Goal: Task Accomplishment & Management: Manage account settings

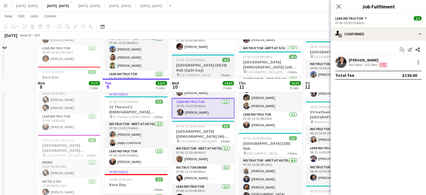
scroll to position [280, 0]
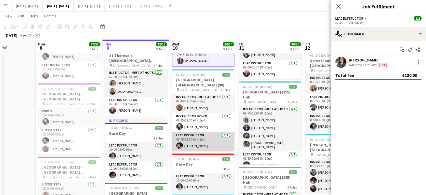
click at [201, 139] on app-card-role "Lead Instructor [DATE] 07:45-12:30 (4h45m) [PERSON_NAME]" at bounding box center [203, 141] width 63 height 19
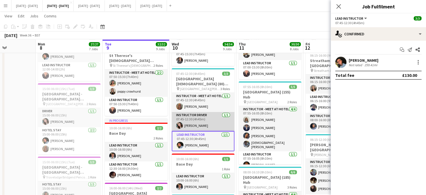
click at [205, 127] on app-card-role "Instructor Driver [DATE] 07:45-12:30 (4h45m) [PERSON_NAME]" at bounding box center [203, 121] width 63 height 19
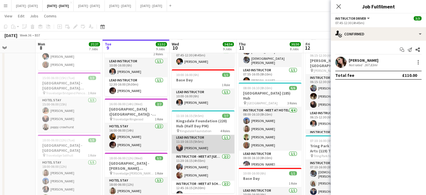
scroll to position [14, 0]
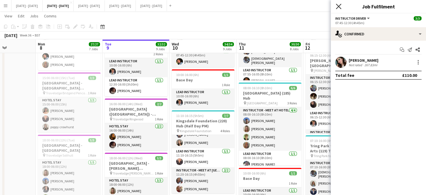
click at [339, 8] on icon "Close pop-in" at bounding box center [338, 6] width 5 height 5
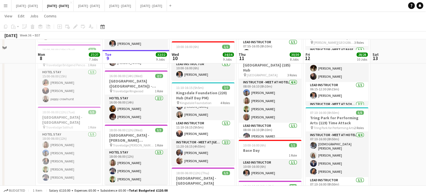
scroll to position [421, 0]
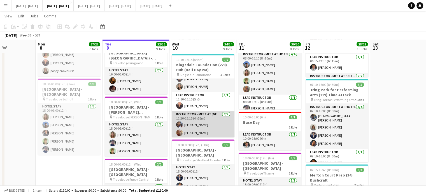
click at [203, 126] on app-card-role "Instructor - Meet at Pick Up Point [DATE] 11:20-16:15 (4h55m) [PERSON_NAME] [PE…" at bounding box center [203, 124] width 63 height 27
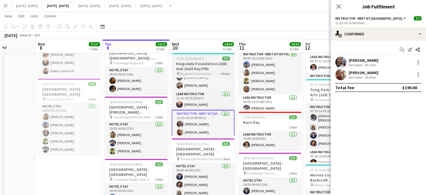
click at [195, 61] on h3 "Kingsdale Foundation (220) Hub (Half Day PM)" at bounding box center [203, 66] width 63 height 10
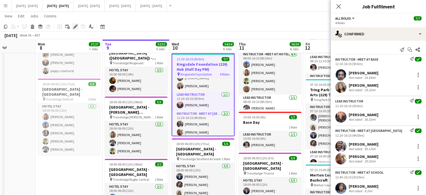
click at [75, 27] on icon at bounding box center [75, 26] width 3 height 3
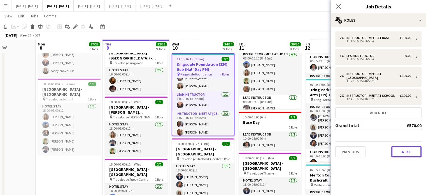
click at [408, 147] on button "Next" at bounding box center [407, 151] width 30 height 11
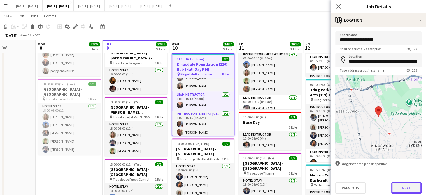
click at [395, 189] on button "Next" at bounding box center [407, 187] width 30 height 11
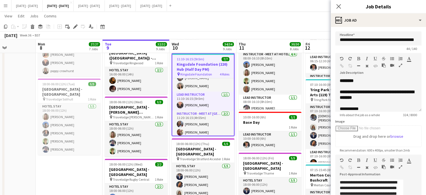
click at [341, 6] on icon "Close pop-in" at bounding box center [339, 6] width 4 height 4
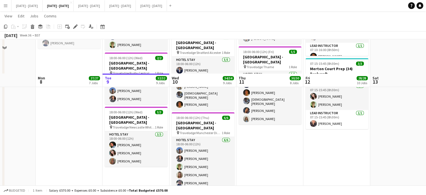
scroll to position [505, 0]
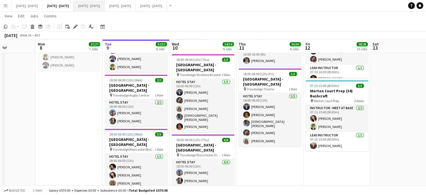
click at [105, 7] on button "[DATE] - [DATE] Close" at bounding box center [89, 5] width 31 height 11
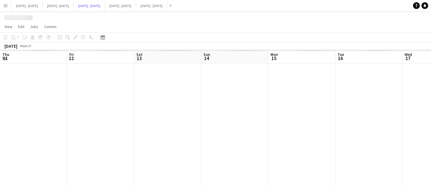
scroll to position [0, 241]
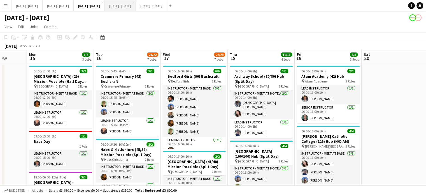
click at [136, 5] on button "[DATE] - [DATE] Close" at bounding box center [120, 5] width 31 height 11
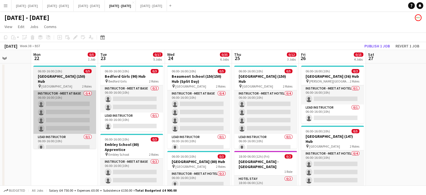
drag, startPoint x: 49, startPoint y: 168, endPoint x: 63, endPoint y: 128, distance: 42.0
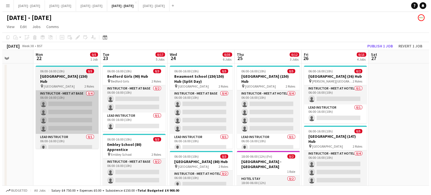
scroll to position [0, 238]
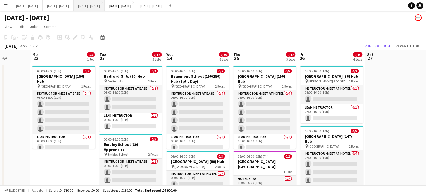
click at [102, 5] on button "[DATE] - [DATE] Close" at bounding box center [89, 5] width 31 height 11
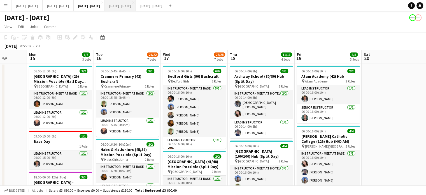
click at [126, 4] on button "[DATE] - [DATE] Close" at bounding box center [120, 5] width 31 height 11
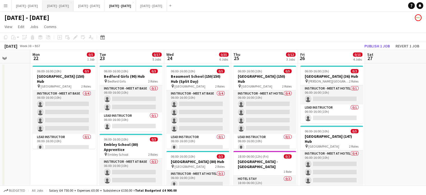
click at [56, 6] on button "[DATE] - [DATE] Close" at bounding box center [58, 5] width 31 height 11
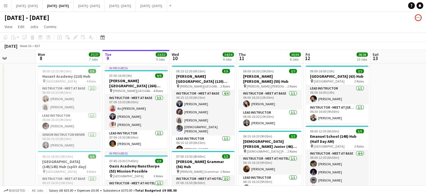
scroll to position [0, 161]
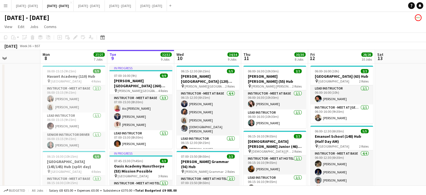
drag, startPoint x: 391, startPoint y: 125, endPoint x: 396, endPoint y: 125, distance: 4.8
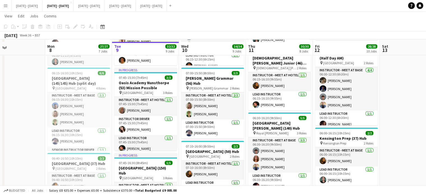
scroll to position [80, 0]
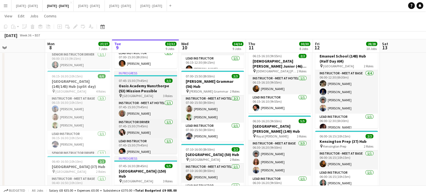
click at [135, 88] on h3 "Oasis Academy Nunsthorpe (53) Mission Possible" at bounding box center [145, 88] width 63 height 10
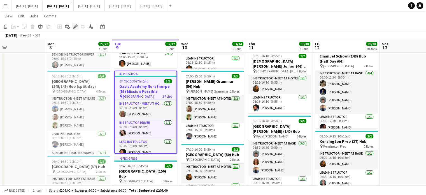
click at [76, 27] on icon "Edit" at bounding box center [75, 26] width 4 height 4
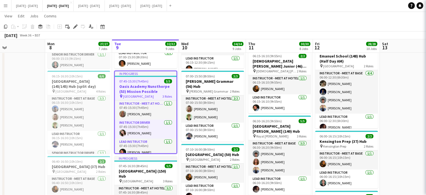
type input "**********"
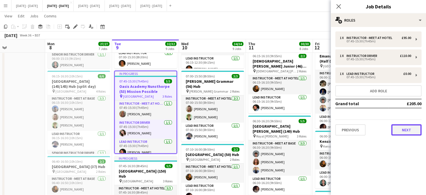
click at [407, 128] on button "Next" at bounding box center [407, 129] width 30 height 11
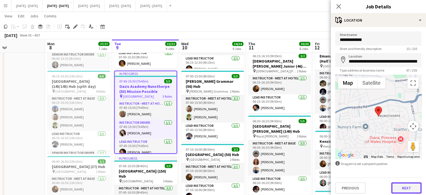
click at [396, 188] on button "Next" at bounding box center [407, 187] width 30 height 11
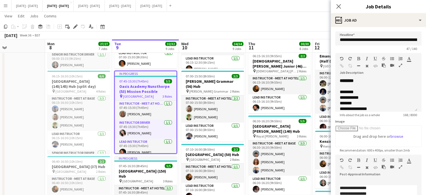
scroll to position [1, 0]
click at [337, 3] on app-icon "Close pop-in" at bounding box center [339, 7] width 8 height 8
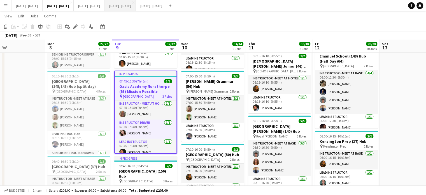
click at [136, 6] on button "[DATE] - [DATE] Close" at bounding box center [120, 5] width 31 height 11
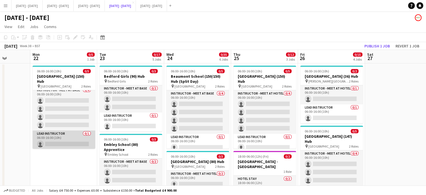
scroll to position [4, 0]
click at [70, 145] on app-card-role "Lead Instructor 0/1 06:00-16:00 (10h) single-neutral-actions" at bounding box center [64, 139] width 63 height 19
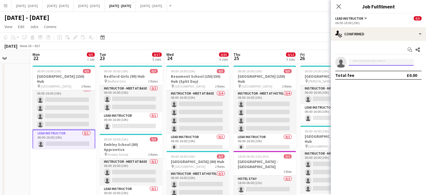
click at [370, 63] on input at bounding box center [381, 62] width 65 height 7
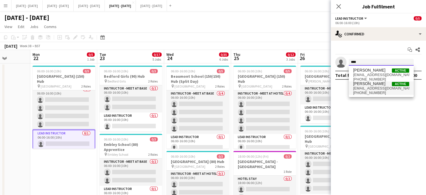
type input "****"
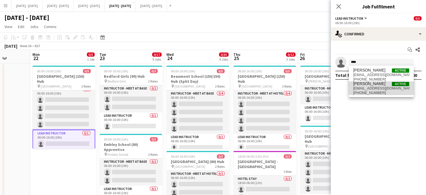
click at [369, 88] on span "[EMAIL_ADDRESS][DOMAIN_NAME]" at bounding box center [382, 88] width 56 height 4
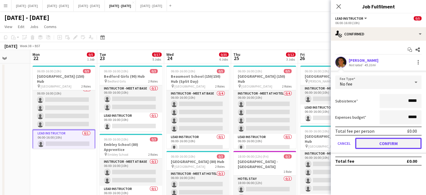
click at [384, 142] on button "Confirm" at bounding box center [388, 143] width 66 height 11
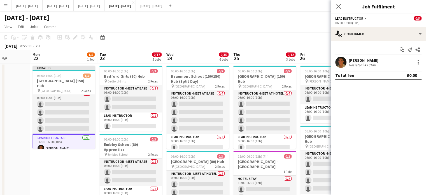
click at [339, 9] on icon "Close pop-in" at bounding box center [339, 6] width 4 height 4
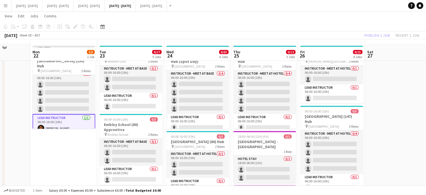
scroll to position [28, 0]
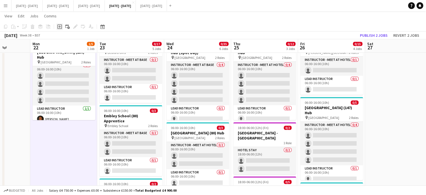
click at [57, 27] on div "Add job" at bounding box center [59, 26] width 7 height 7
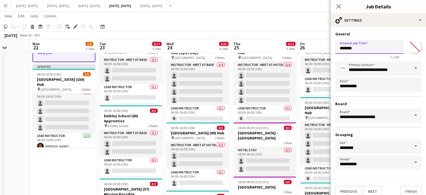
drag, startPoint x: 370, startPoint y: 48, endPoint x: 316, endPoint y: 47, distance: 53.8
type input "********"
click at [371, 188] on button "Next" at bounding box center [373, 191] width 19 height 11
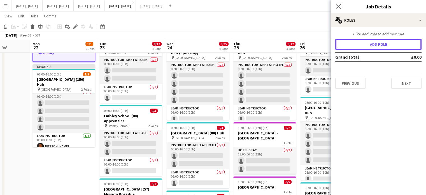
click at [371, 46] on button "Add role" at bounding box center [379, 44] width 86 height 11
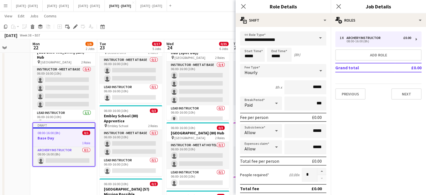
click at [315, 37] on span at bounding box center [321, 37] width 12 height 13
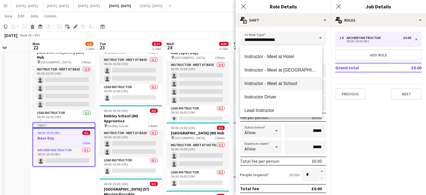
scroll to position [140, 0]
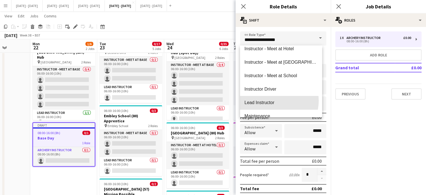
click at [277, 100] on span "Lead Instructor" at bounding box center [281, 102] width 73 height 5
type input "**********"
type input "*******"
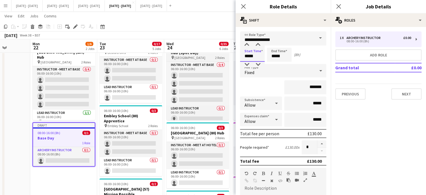
drag, startPoint x: 257, startPoint y: 55, endPoint x: 209, endPoint y: 54, distance: 48.8
type input "*****"
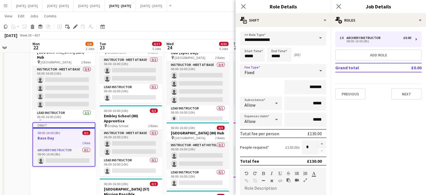
click at [310, 75] on div "Fixed" at bounding box center [277, 70] width 75 height 13
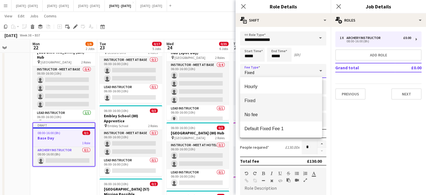
click at [290, 114] on span "No fee" at bounding box center [281, 114] width 73 height 5
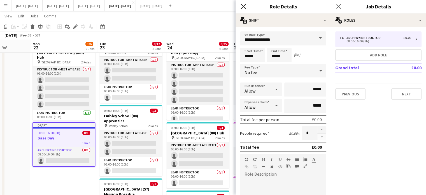
click at [244, 7] on icon at bounding box center [243, 6] width 5 height 5
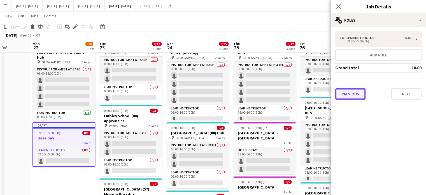
click at [347, 89] on button "Previous" at bounding box center [351, 93] width 30 height 11
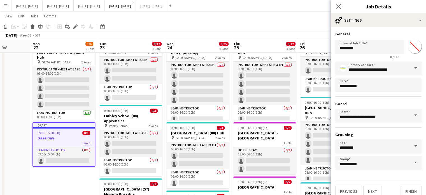
drag, startPoint x: 413, startPoint y: 48, endPoint x: 408, endPoint y: 51, distance: 6.1
click at [412, 48] on input "*******" at bounding box center [415, 46] width 20 height 20
type input "*******"
click at [391, 29] on div "**********" at bounding box center [378, 114] width 95 height 174
click at [401, 186] on button "Finish" at bounding box center [411, 191] width 21 height 11
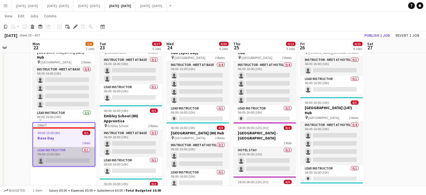
click at [59, 152] on app-card-role "Lead Instructor 0/1 09:00-15:00 (6h) single-neutral-actions" at bounding box center [64, 156] width 62 height 19
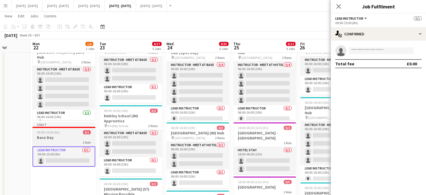
drag, startPoint x: 53, startPoint y: 133, endPoint x: 58, endPoint y: 132, distance: 5.1
click at [53, 133] on span "09:00-15:00 (6h)" at bounding box center [48, 132] width 23 height 4
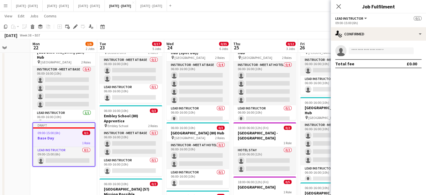
click at [339, 8] on icon "Close pop-in" at bounding box center [339, 6] width 4 height 4
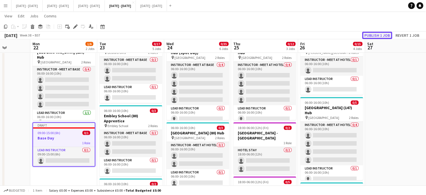
click at [377, 32] on button "Publish 1 job" at bounding box center [378, 35] width 30 height 7
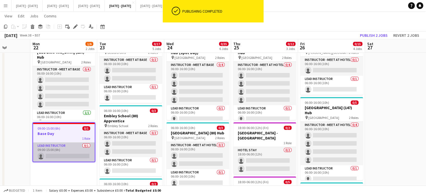
click at [59, 152] on app-card-role "Lead Instructor 0/1 09:00-15:00 (6h) single-neutral-actions" at bounding box center [64, 151] width 62 height 19
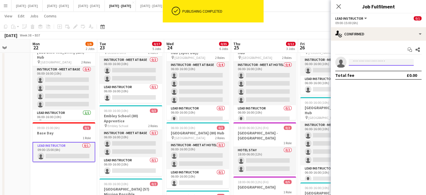
click at [382, 60] on input at bounding box center [381, 62] width 65 height 7
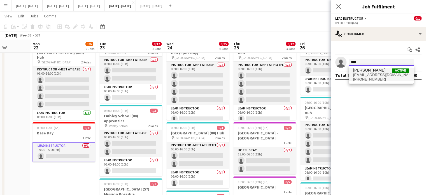
type input "****"
click at [376, 74] on span "[EMAIL_ADDRESS][DOMAIN_NAME]" at bounding box center [382, 75] width 56 height 4
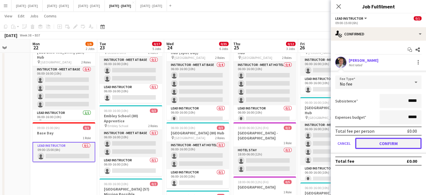
click at [388, 144] on button "Confirm" at bounding box center [388, 143] width 66 height 11
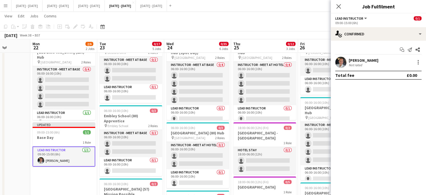
click at [338, 7] on icon at bounding box center [339, 6] width 4 height 4
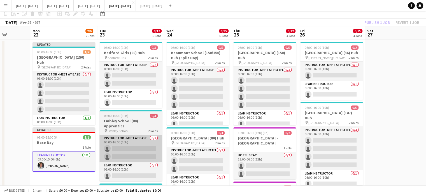
scroll to position [56, 0]
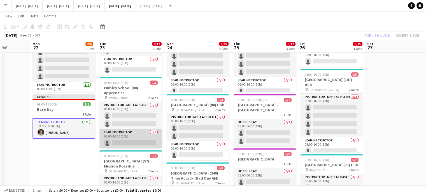
click at [117, 134] on app-card-role "Lead Instructor 0/1 06:00-16:00 (10h) single-neutral-actions" at bounding box center [131, 138] width 63 height 19
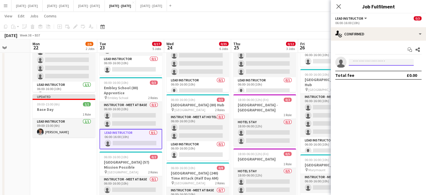
click at [371, 60] on input at bounding box center [381, 62] width 65 height 7
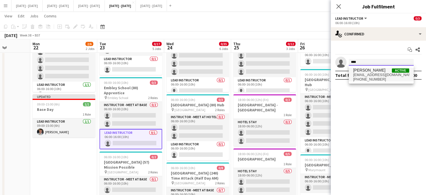
type input "****"
click at [378, 70] on span "[PERSON_NAME] Active" at bounding box center [382, 70] width 56 height 5
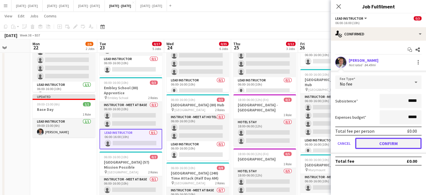
click at [385, 143] on button "Confirm" at bounding box center [388, 143] width 66 height 11
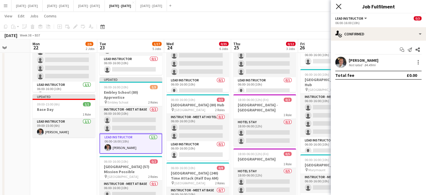
click at [339, 6] on icon at bounding box center [338, 6] width 5 height 5
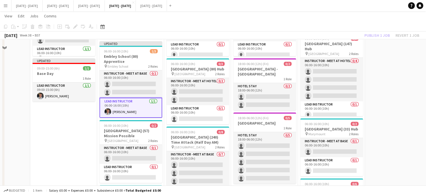
scroll to position [112, 0]
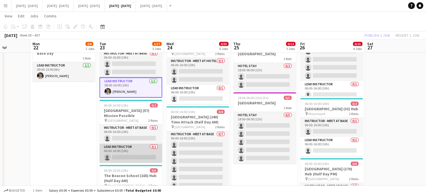
click at [125, 146] on app-card-role "Lead Instructor 0/1 06:00-16:00 (10h) single-neutral-actions" at bounding box center [131, 153] width 63 height 19
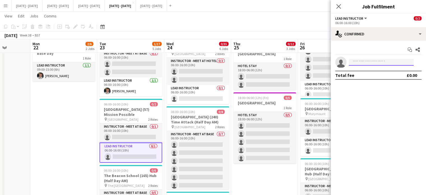
click at [386, 62] on input at bounding box center [381, 62] width 65 height 7
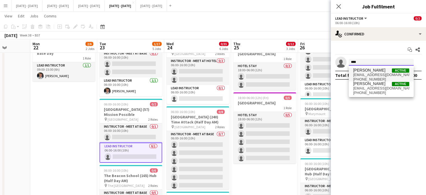
type input "****"
click at [369, 71] on span "[PERSON_NAME]" at bounding box center [370, 70] width 32 height 5
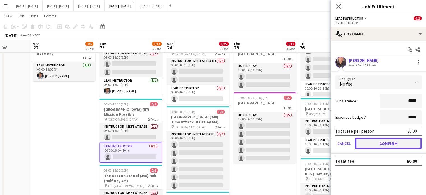
click at [373, 144] on button "Confirm" at bounding box center [388, 143] width 66 height 11
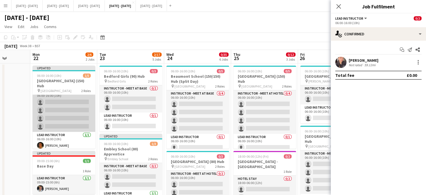
scroll to position [9, 0]
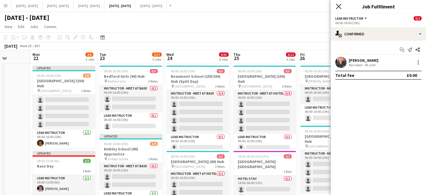
click at [338, 6] on icon "Close pop-in" at bounding box center [338, 6] width 5 height 5
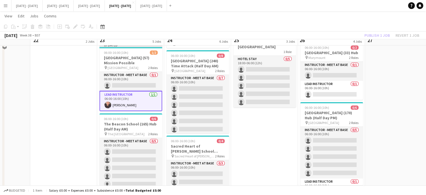
scroll to position [112, 0]
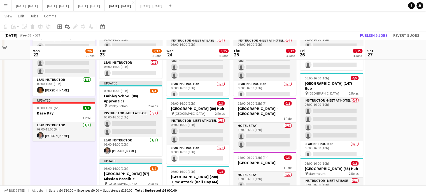
scroll to position [84, 0]
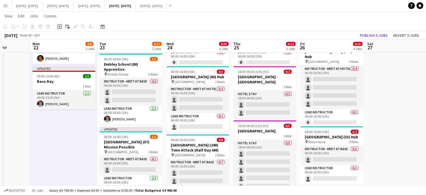
click at [58, 27] on icon "Add job" at bounding box center [59, 26] width 4 height 4
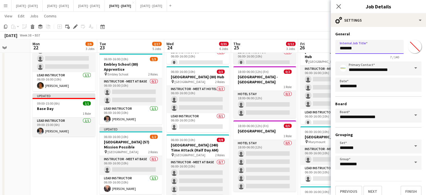
drag, startPoint x: 359, startPoint y: 47, endPoint x: 296, endPoint y: 56, distance: 64.0
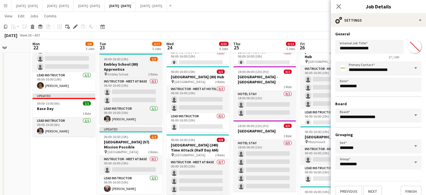
click at [124, 62] on h3 "Embley School (80) Apprentice" at bounding box center [131, 67] width 63 height 10
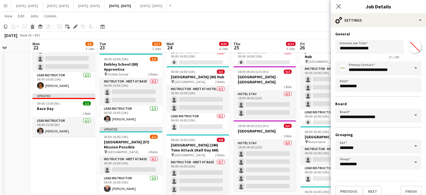
type input "**********"
type input "*******"
type input "**********"
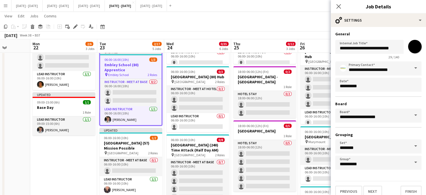
click at [71, 26] on div "Add job Add linked Job Edit Edit linked Job Applicants" at bounding box center [73, 26] width 43 height 7
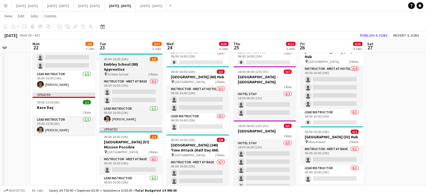
drag, startPoint x: 125, startPoint y: 63, endPoint x: 76, endPoint y: 27, distance: 61.3
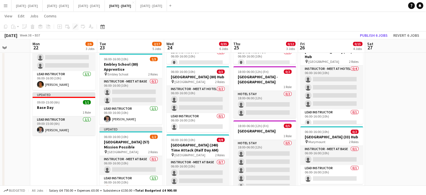
click at [125, 64] on h3 "Embley School (80) Apprentice" at bounding box center [131, 67] width 63 height 10
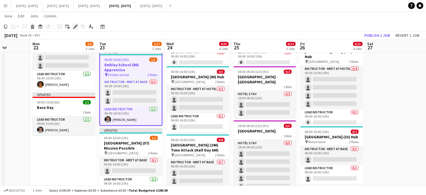
click at [76, 26] on icon at bounding box center [75, 26] width 3 height 3
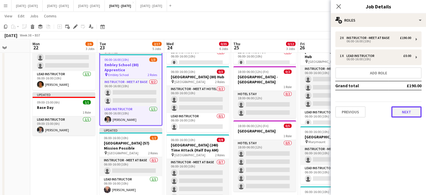
click at [412, 111] on button "Next" at bounding box center [407, 111] width 30 height 11
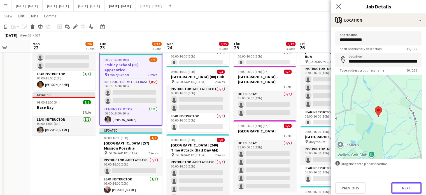
click at [406, 185] on button "Next" at bounding box center [407, 187] width 30 height 11
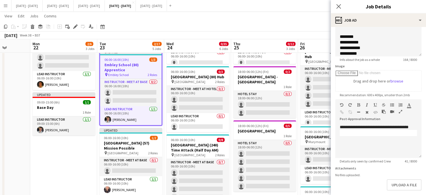
scroll to position [82, 0]
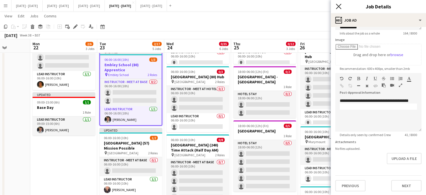
click at [341, 8] on icon "Close pop-in" at bounding box center [338, 6] width 5 height 5
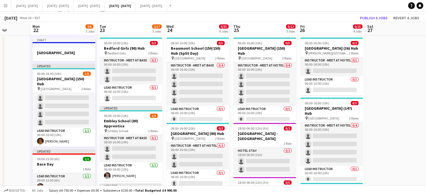
scroll to position [0, 0]
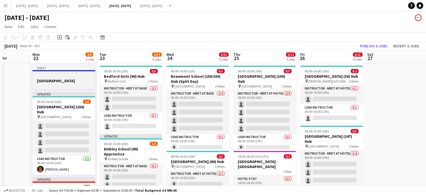
click at [75, 75] on div at bounding box center [64, 75] width 63 height 4
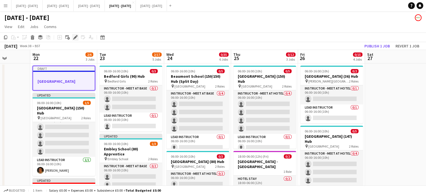
click at [75, 38] on icon at bounding box center [75, 37] width 3 height 3
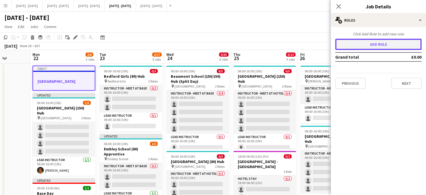
click at [374, 46] on button "Add role" at bounding box center [379, 44] width 86 height 11
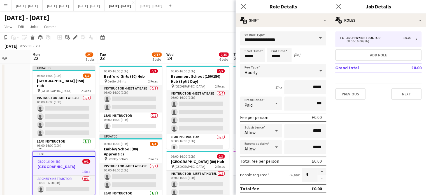
click at [315, 34] on span at bounding box center [321, 37] width 12 height 13
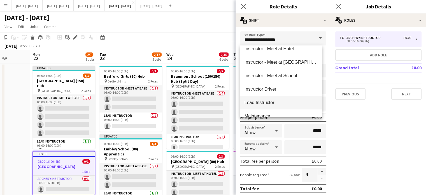
scroll to position [84, 0]
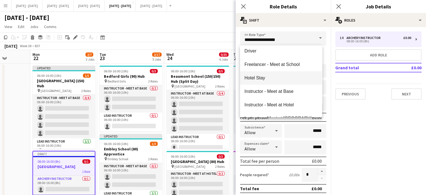
click at [273, 72] on mat-option "Hotel Stay" at bounding box center [281, 77] width 82 height 13
type input "**********"
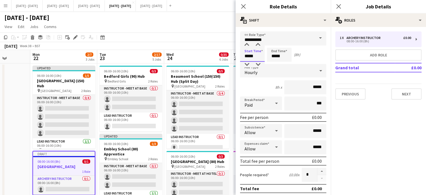
drag, startPoint x: 257, startPoint y: 57, endPoint x: 214, endPoint y: 56, distance: 42.6
type input "*****"
click at [293, 75] on div "Hourly" at bounding box center [277, 70] width 75 height 13
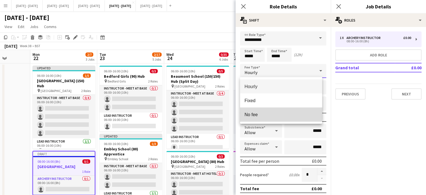
click at [271, 113] on span "No fee" at bounding box center [281, 114] width 73 height 5
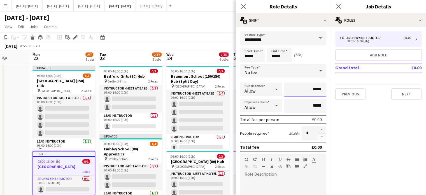
click at [310, 91] on input "*****" at bounding box center [306, 89] width 42 height 14
type input "******"
click at [318, 128] on button "button" at bounding box center [322, 129] width 9 height 7
type input "*"
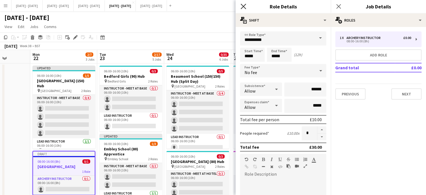
click at [241, 4] on icon at bounding box center [243, 6] width 5 height 5
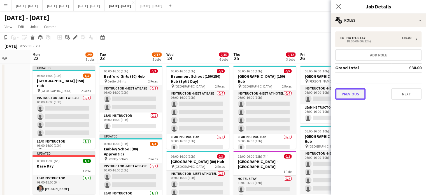
click at [351, 96] on button "Previous" at bounding box center [351, 93] width 30 height 11
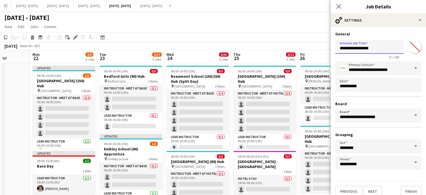
click at [386, 49] on input "**********" at bounding box center [370, 47] width 68 height 14
type input "**********"
click at [408, 49] on input "*******" at bounding box center [415, 46] width 20 height 20
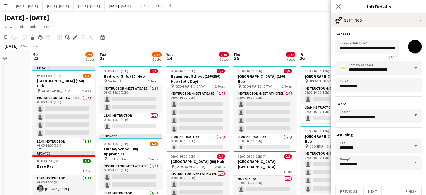
type input "*******"
click at [384, 34] on h3 "General" at bounding box center [379, 33] width 86 height 5
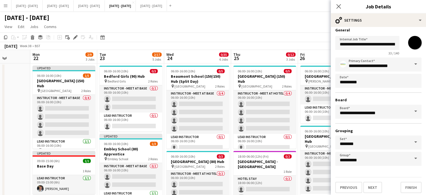
scroll to position [5, 0]
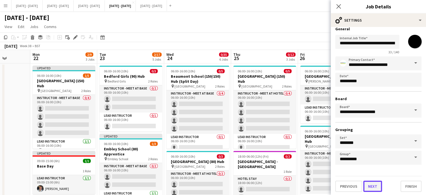
click at [377, 182] on button "Next" at bounding box center [373, 186] width 19 height 11
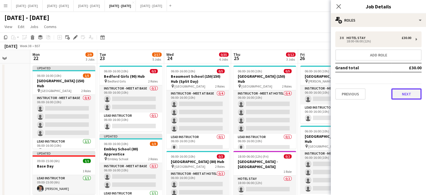
click at [412, 93] on button "Next" at bounding box center [407, 93] width 30 height 11
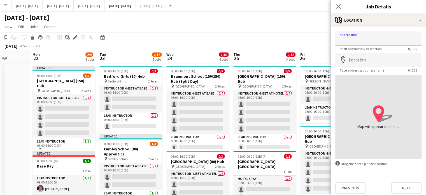
click at [362, 40] on input "Shortname" at bounding box center [379, 38] width 86 height 14
click at [340, 3] on app-icon "Close pop-in" at bounding box center [339, 7] width 8 height 8
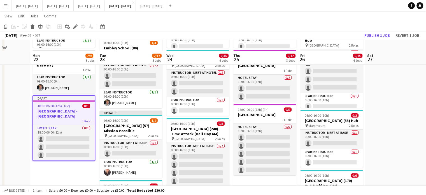
scroll to position [112, 0]
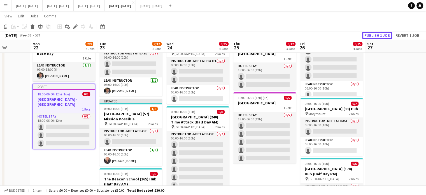
drag, startPoint x: 381, startPoint y: 33, endPoint x: 262, endPoint y: 36, distance: 119.8
click at [381, 33] on button "Publish 1 job" at bounding box center [378, 35] width 30 height 7
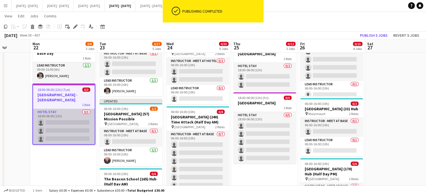
click at [68, 117] on app-card-role "Hotel Stay 0/3 18:00-06:00 (12h) single-neutral-actions single-neutral-actions …" at bounding box center [64, 126] width 62 height 35
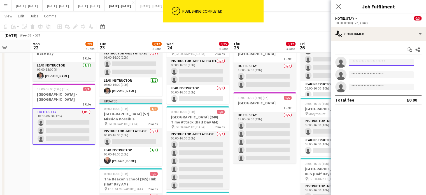
click at [369, 60] on input at bounding box center [381, 62] width 65 height 7
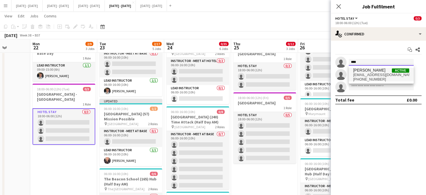
type input "****"
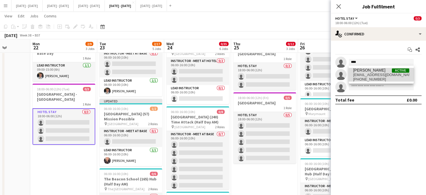
click at [367, 74] on span "[EMAIL_ADDRESS][DOMAIN_NAME]" at bounding box center [382, 75] width 56 height 4
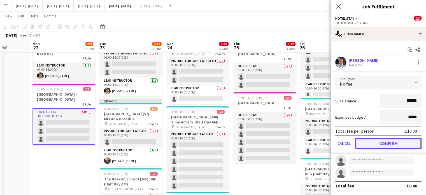
click at [387, 144] on button "Confirm" at bounding box center [388, 143] width 66 height 11
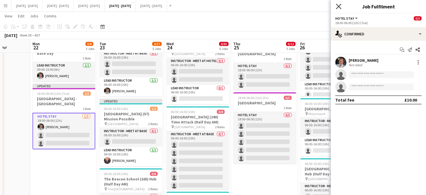
click at [340, 8] on app-icon "Close pop-in" at bounding box center [339, 7] width 8 height 8
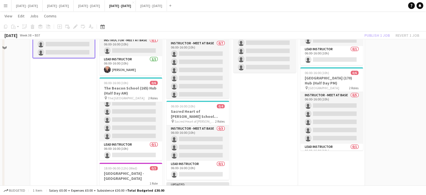
scroll to position [224, 0]
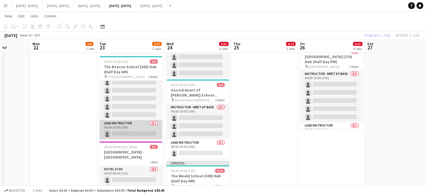
click at [124, 125] on app-card-role "Lead Instructor 0/1 06:00-16:00 (10h) single-neutral-actions" at bounding box center [131, 129] width 63 height 19
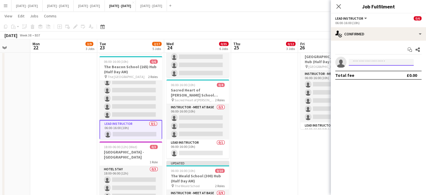
click at [370, 64] on input at bounding box center [381, 62] width 65 height 7
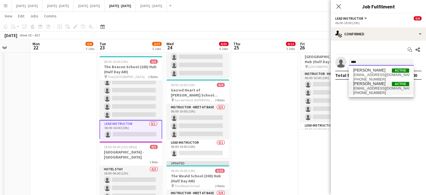
type input "****"
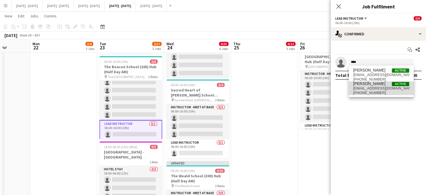
click at [368, 86] on span "[PERSON_NAME]" at bounding box center [370, 83] width 32 height 5
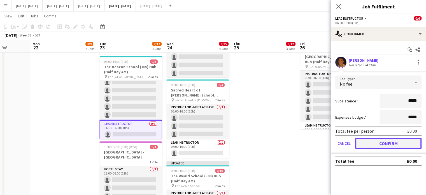
click at [384, 141] on button "Confirm" at bounding box center [388, 143] width 66 height 11
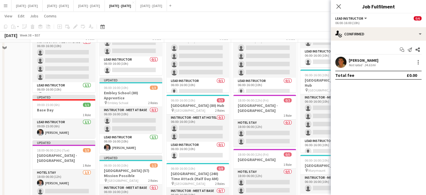
scroll to position [56, 0]
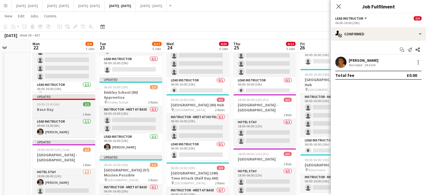
click at [62, 110] on h3 "Base Day" at bounding box center [64, 109] width 63 height 5
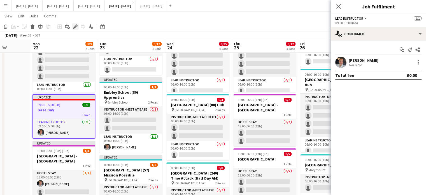
click at [76, 27] on icon "Edit" at bounding box center [75, 26] width 4 height 4
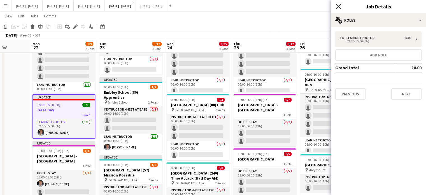
click at [338, 8] on icon at bounding box center [338, 6] width 5 height 5
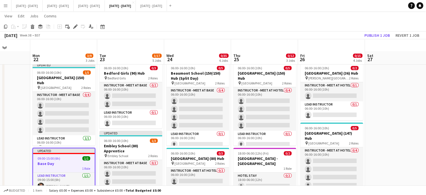
scroll to position [0, 0]
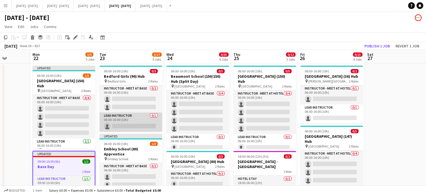
click at [137, 122] on app-card-role "Lead Instructor 0/1 06:00-16:00 (10h) single-neutral-actions" at bounding box center [131, 121] width 63 height 19
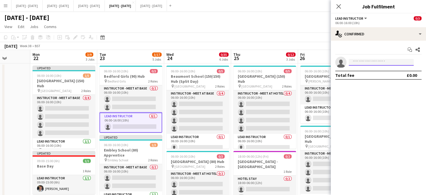
click at [357, 59] on input at bounding box center [381, 62] width 65 height 7
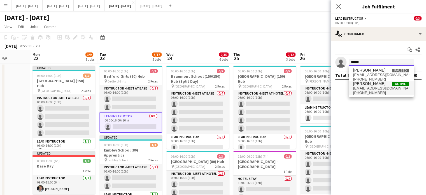
type input "******"
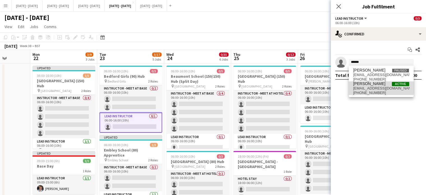
click at [363, 87] on span "[EMAIL_ADDRESS][DOMAIN_NAME]" at bounding box center [382, 88] width 56 height 4
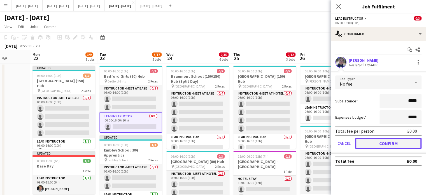
click at [368, 145] on button "Confirm" at bounding box center [388, 143] width 66 height 11
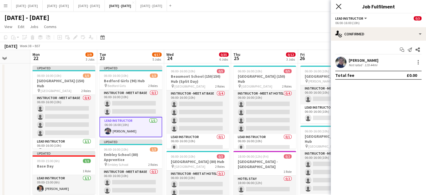
click at [338, 5] on icon at bounding box center [338, 6] width 5 height 5
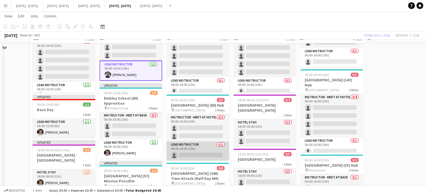
scroll to position [56, 0]
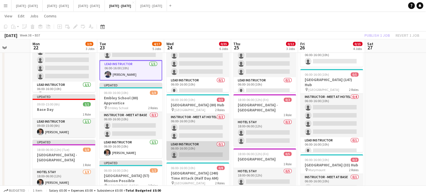
click at [197, 153] on app-card-role "Lead Instructor 0/1 06:00-16:00 (10h) single-neutral-actions" at bounding box center [198, 150] width 63 height 19
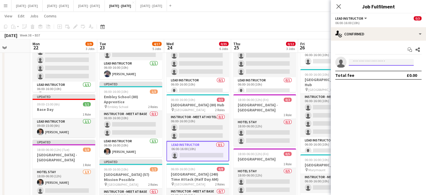
drag, startPoint x: 360, startPoint y: 65, endPoint x: 362, endPoint y: 62, distance: 4.0
click at [361, 64] on input at bounding box center [381, 62] width 65 height 7
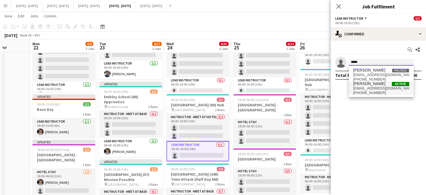
type input "*****"
click at [364, 93] on span "[PHONE_NUMBER]" at bounding box center [382, 93] width 56 height 4
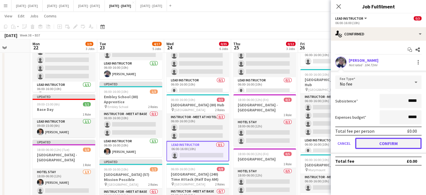
click at [375, 141] on button "Confirm" at bounding box center [388, 143] width 66 height 11
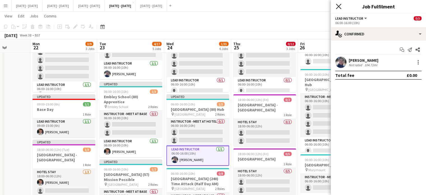
click at [340, 6] on icon "Close pop-in" at bounding box center [338, 6] width 5 height 5
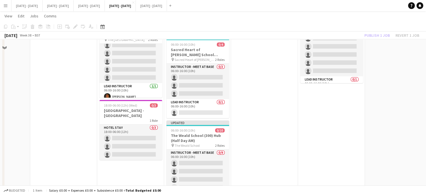
scroll to position [280, 0]
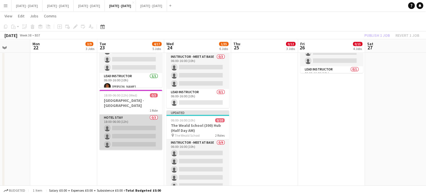
click at [134, 128] on app-card-role "Hotel Stay 0/3 18:00-06:00 (12h) single-neutral-actions single-neutral-actions …" at bounding box center [131, 131] width 63 height 35
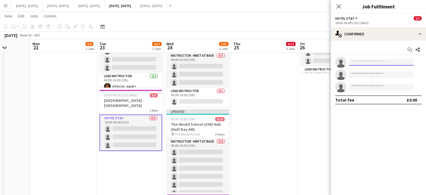
click at [389, 61] on input at bounding box center [381, 62] width 65 height 7
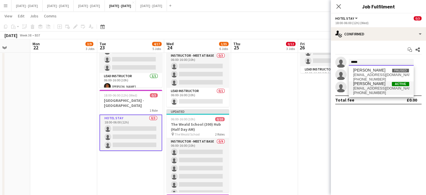
type input "*****"
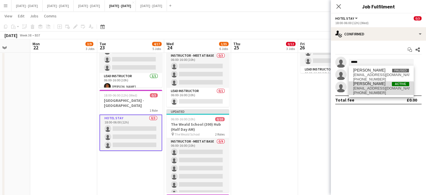
click at [371, 93] on span "[PHONE_NUMBER]" at bounding box center [382, 93] width 56 height 4
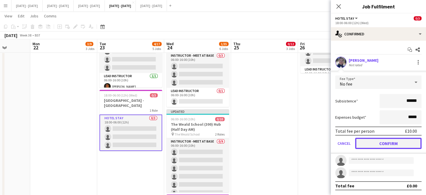
drag, startPoint x: 370, startPoint y: 140, endPoint x: 372, endPoint y: 39, distance: 100.9
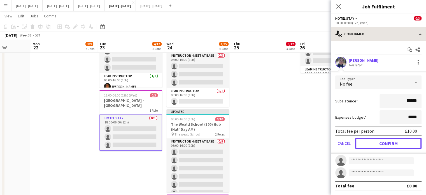
click at [370, 135] on form "Fee Type No fee Subsistence ****** Expenses budget ***** Total fee per person £…" at bounding box center [378, 114] width 95 height 78
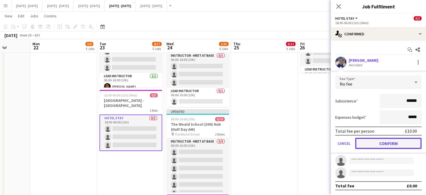
click at [378, 143] on button "Confirm" at bounding box center [388, 143] width 66 height 11
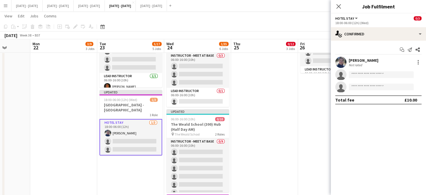
click at [336, 2] on div "Close pop-in" at bounding box center [339, 6] width 16 height 13
click at [337, 5] on icon at bounding box center [338, 6] width 5 height 5
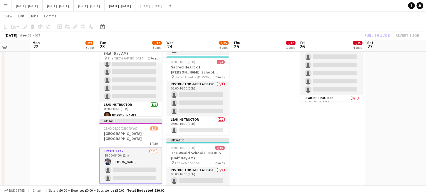
scroll to position [252, 0]
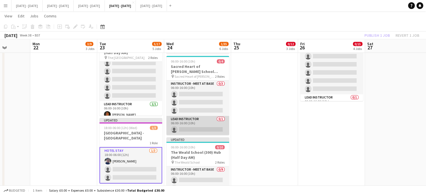
click at [202, 127] on app-card-role "Lead Instructor 0/1 06:00-16:00 (10h) single-neutral-actions" at bounding box center [198, 125] width 63 height 19
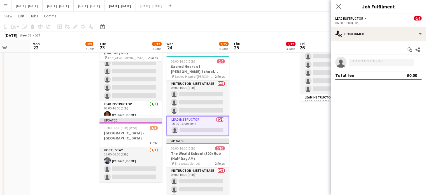
click at [375, 57] on app-invite-slot "single-neutral-actions" at bounding box center [378, 62] width 95 height 11
click at [374, 59] on input at bounding box center [381, 62] width 65 height 7
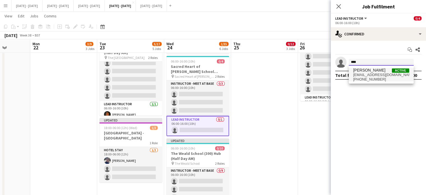
type input "****"
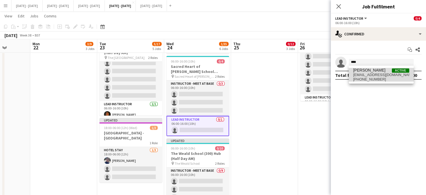
click at [375, 77] on span "[PHONE_NUMBER]" at bounding box center [382, 79] width 56 height 4
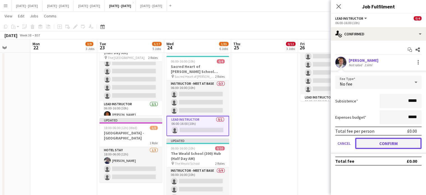
click at [390, 140] on button "Confirm" at bounding box center [388, 143] width 66 height 11
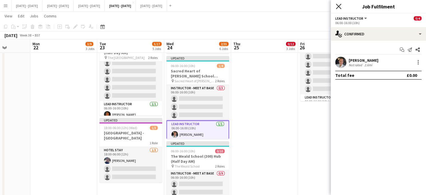
click at [340, 5] on icon at bounding box center [338, 6] width 5 height 5
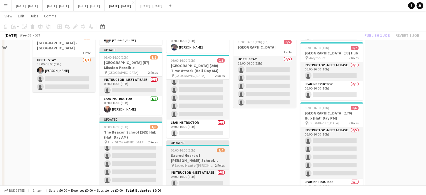
scroll to position [168, 0]
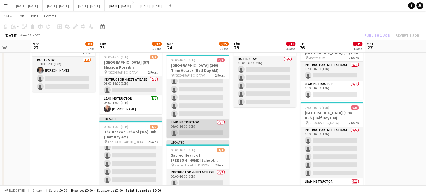
click at [198, 128] on app-card-role "Lead Instructor 0/1 06:00-16:00 (10h) single-neutral-actions" at bounding box center [198, 128] width 63 height 19
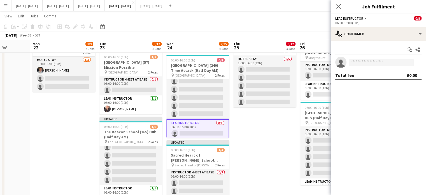
drag, startPoint x: 371, startPoint y: 54, endPoint x: 370, endPoint y: 58, distance: 4.7
click at [371, 54] on div "Start chat Share" at bounding box center [379, 49] width 86 height 9
click at [369, 59] on input at bounding box center [381, 62] width 65 height 7
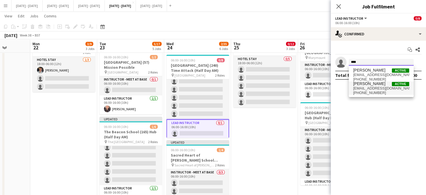
type input "****"
click at [371, 89] on span "[EMAIL_ADDRESS][DOMAIN_NAME]" at bounding box center [382, 88] width 56 height 4
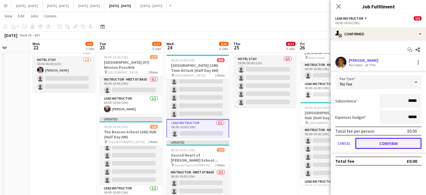
click at [380, 141] on button "Confirm" at bounding box center [388, 143] width 66 height 11
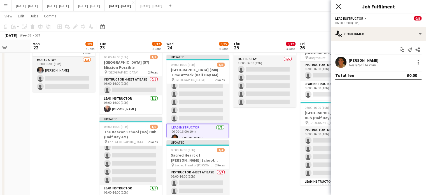
click at [337, 4] on icon at bounding box center [338, 6] width 5 height 5
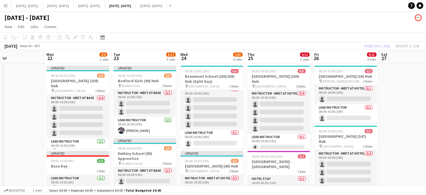
scroll to position [0, 221]
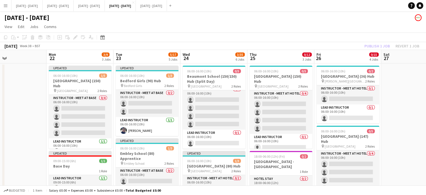
drag, startPoint x: 395, startPoint y: 112, endPoint x: 412, endPoint y: 112, distance: 16.3
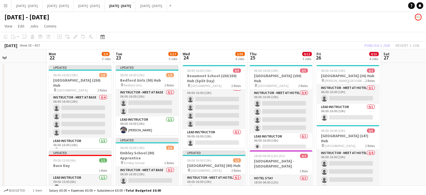
scroll to position [0, 0]
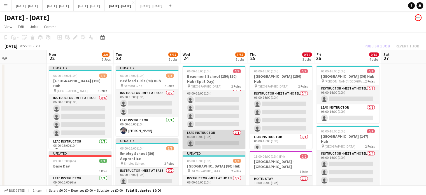
click at [217, 142] on app-card-role "Lead Instructor 0/1 06:00-16:00 (10h) single-neutral-actions" at bounding box center [214, 139] width 63 height 19
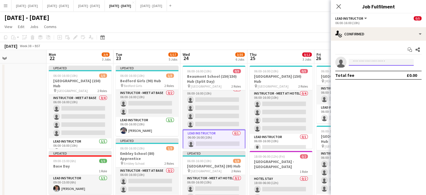
click at [370, 60] on input at bounding box center [381, 62] width 65 height 7
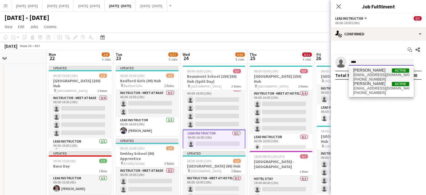
type input "****"
click at [369, 69] on span "[PERSON_NAME]" at bounding box center [370, 70] width 32 height 5
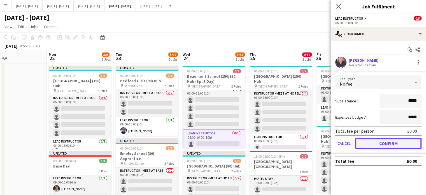
click at [378, 142] on button "Confirm" at bounding box center [388, 143] width 66 height 11
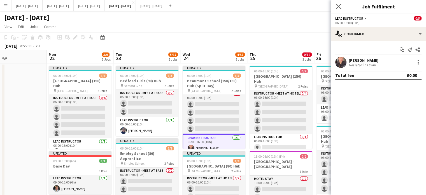
click at [338, 3] on app-icon "Close pop-in" at bounding box center [339, 7] width 8 height 8
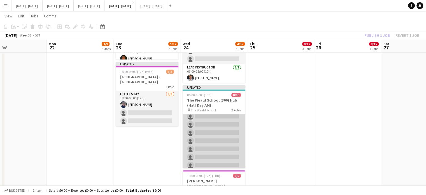
scroll to position [49, 0]
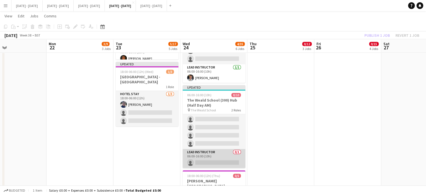
click at [228, 158] on app-card-role "Lead Instructor 0/1 06:00-16:00 (10h) single-neutral-actions" at bounding box center [214, 158] width 63 height 19
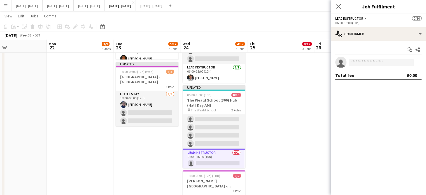
click at [375, 59] on form at bounding box center [384, 62] width 75 height 7
click at [373, 60] on input at bounding box center [381, 62] width 65 height 7
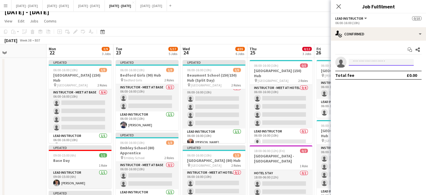
scroll to position [0, 0]
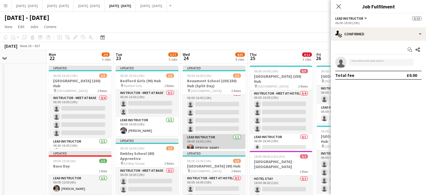
click at [214, 144] on app-card-role "Lead Instructor [DATE] 06:00-16:00 (10h) [PERSON_NAME]" at bounding box center [214, 143] width 63 height 19
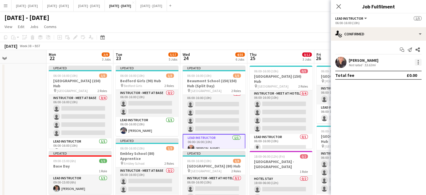
click at [419, 64] on div at bounding box center [418, 62] width 7 height 7
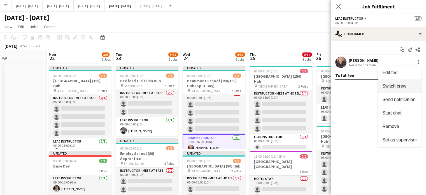
click at [403, 84] on span "Switch crew" at bounding box center [395, 86] width 24 height 5
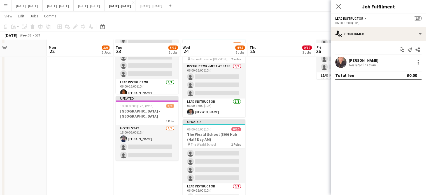
scroll to position [314, 0]
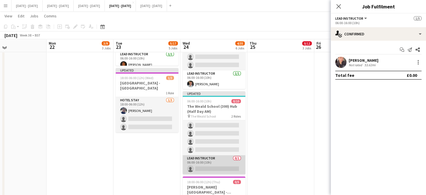
click at [194, 163] on app-card-role "Lead Instructor 0/1 06:00-16:00 (10h) single-neutral-actions" at bounding box center [214, 164] width 63 height 19
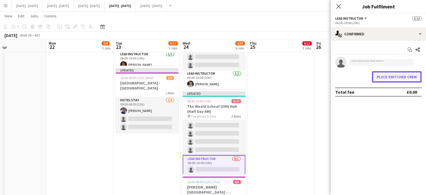
click at [393, 78] on button "Place switched crew" at bounding box center [397, 76] width 50 height 11
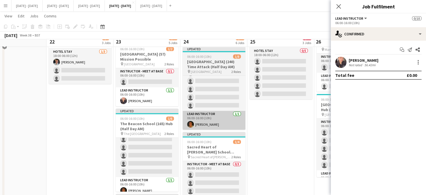
scroll to position [168, 0]
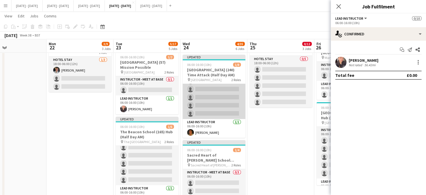
click at [219, 84] on app-card-role "Instructor - Meet at Base 0/7 06:00-16:00 (10h) single-neutral-actions single-n…" at bounding box center [214, 85] width 63 height 68
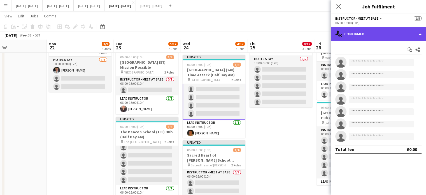
click at [380, 35] on div "single-neutral-actions-check-2 Confirmed" at bounding box center [378, 33] width 95 height 13
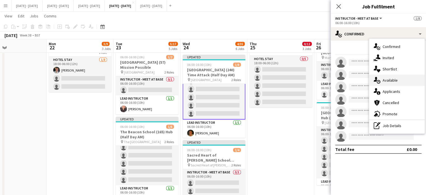
click at [405, 77] on div "single-neutral-actions-upload Available" at bounding box center [398, 80] width 56 height 11
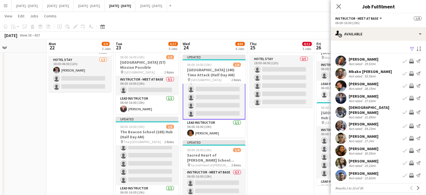
click at [403, 173] on app-icon "Book crew" at bounding box center [405, 175] width 4 height 4
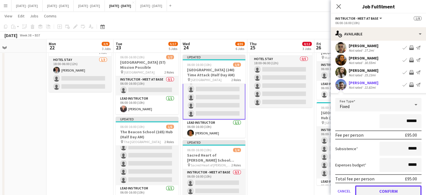
click at [395, 190] on button "Confirm" at bounding box center [388, 190] width 66 height 11
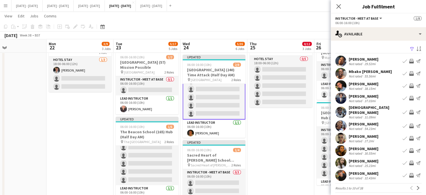
click at [403, 148] on app-icon "Book crew" at bounding box center [405, 150] width 4 height 4
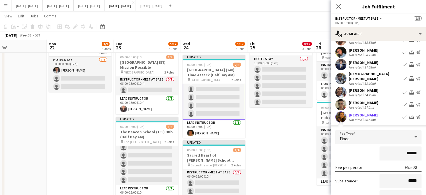
scroll to position [56, 0]
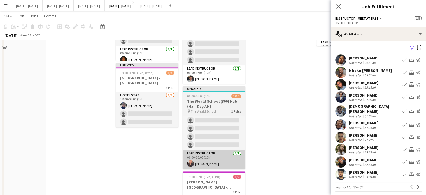
scroll to position [308, 0]
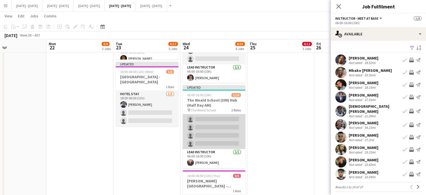
click at [211, 146] on app-card-role "Instructor - Meet at Base 0/9 06:00-16:00 (10h) single-neutral-actions single-n…" at bounding box center [214, 107] width 63 height 84
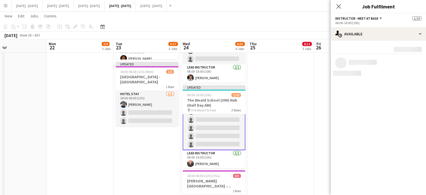
scroll to position [50, 0]
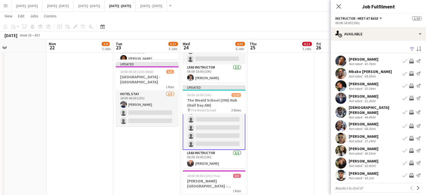
click at [403, 84] on app-icon "Book crew" at bounding box center [405, 86] width 4 height 4
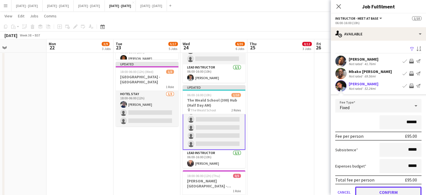
click at [390, 192] on button "Confirm" at bounding box center [388, 191] width 66 height 11
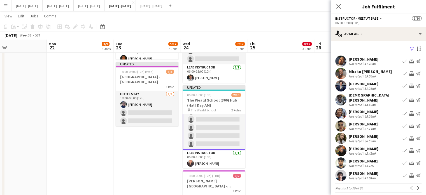
scroll to position [1, 0]
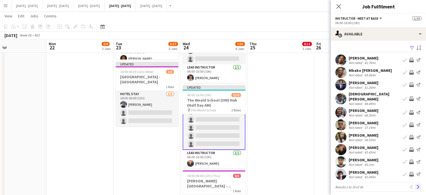
click at [417, 185] on app-icon "Next" at bounding box center [419, 187] width 4 height 4
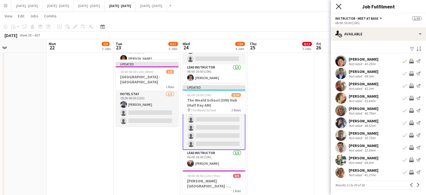
click at [340, 8] on icon "Close pop-in" at bounding box center [338, 6] width 5 height 5
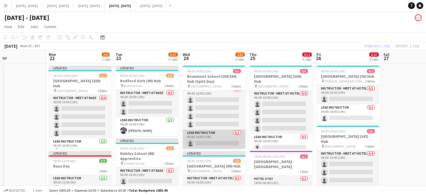
click at [213, 140] on app-card-role "Lead Instructor 0/1 06:00-16:00 (10h) single-neutral-actions" at bounding box center [214, 139] width 63 height 19
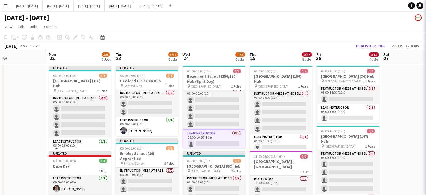
scroll to position [49, 0]
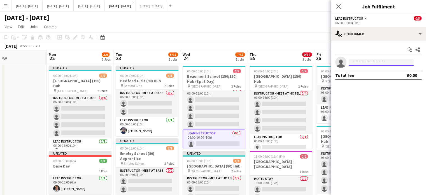
click at [372, 65] on input at bounding box center [381, 62] width 65 height 7
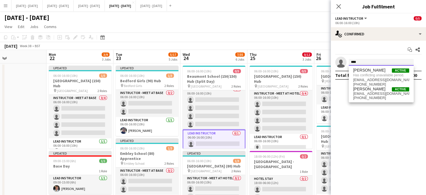
type input "****"
click at [366, 92] on span "[EMAIL_ADDRESS][DOMAIN_NAME]" at bounding box center [382, 93] width 56 height 4
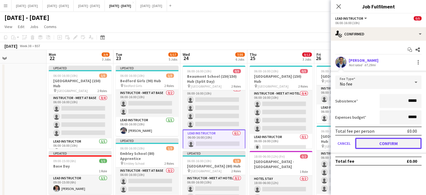
click at [374, 143] on button "Confirm" at bounding box center [388, 143] width 66 height 11
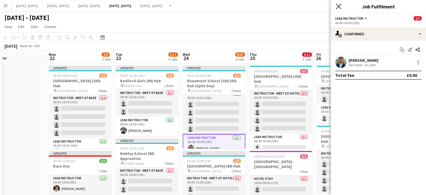
click at [339, 6] on icon at bounding box center [338, 6] width 5 height 5
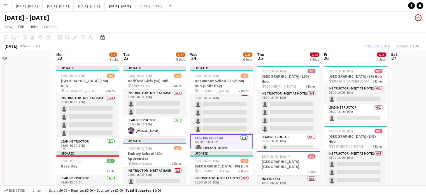
scroll to position [0, 212]
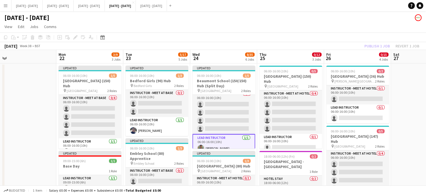
drag, startPoint x: 403, startPoint y: 115, endPoint x: 412, endPoint y: 113, distance: 10.1
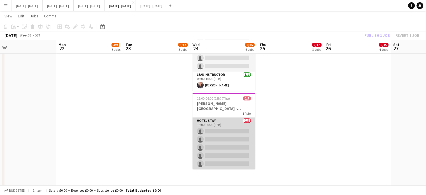
scroll to position [387, 0]
click at [245, 131] on app-card-role "Hotel Stay 0/5 18:00-06:00 (12h) single-neutral-actions single-neutral-actions …" at bounding box center [224, 143] width 63 height 52
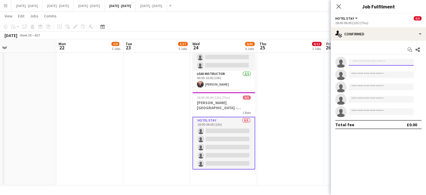
click at [370, 59] on input at bounding box center [381, 62] width 65 height 7
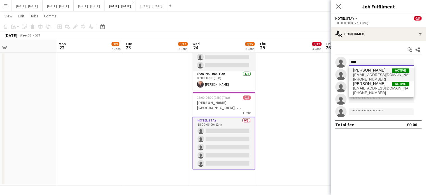
type input "****"
click at [369, 70] on span "[PERSON_NAME]" at bounding box center [370, 70] width 32 height 5
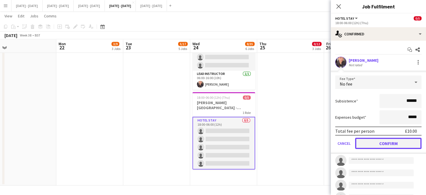
click at [388, 142] on button "Confirm" at bounding box center [388, 143] width 66 height 11
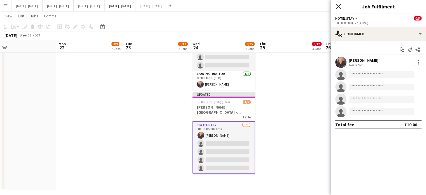
click at [339, 6] on icon at bounding box center [338, 6] width 5 height 5
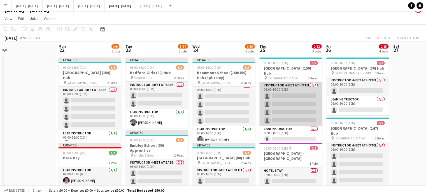
scroll to position [0, 0]
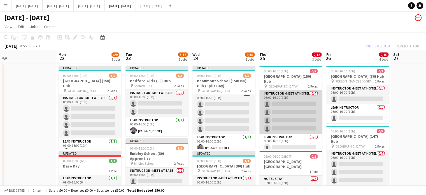
click at [285, 105] on app-card-role "Instructor - Meet at Hotel 0/4 06:00-16:00 (10h) single-neutral-actions single-…" at bounding box center [291, 111] width 63 height 43
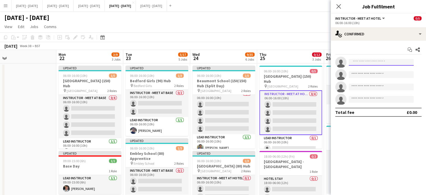
click at [364, 61] on input at bounding box center [381, 62] width 65 height 7
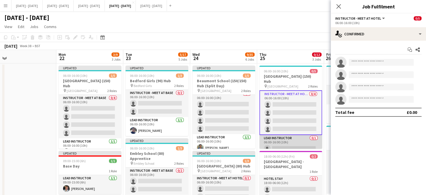
click at [294, 142] on app-card-role "Lead Instructor 0/1 06:00-16:00 (10h) single-neutral-actions" at bounding box center [291, 144] width 63 height 19
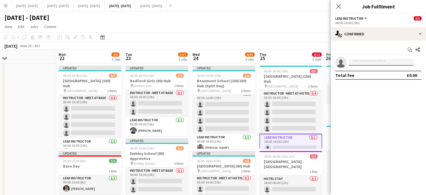
click at [361, 62] on input at bounding box center [381, 62] width 65 height 7
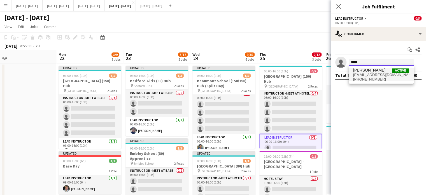
type input "*****"
click at [370, 70] on span "[PERSON_NAME]" at bounding box center [370, 70] width 32 height 5
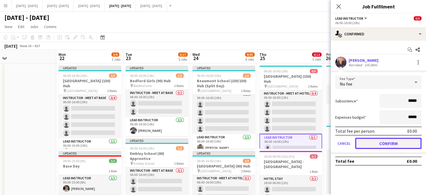
click at [390, 144] on button "Confirm" at bounding box center [388, 143] width 66 height 11
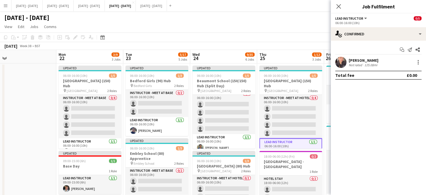
click at [340, 6] on icon "Close pop-in" at bounding box center [339, 6] width 4 height 4
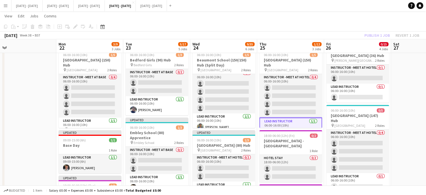
scroll to position [28, 0]
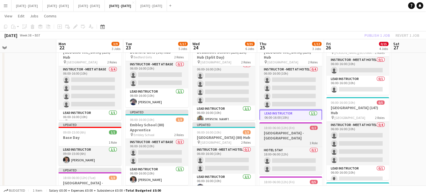
click at [278, 133] on h3 "[GEOGRAPHIC_DATA] - [GEOGRAPHIC_DATA]" at bounding box center [291, 135] width 63 height 10
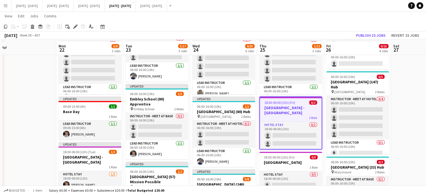
scroll to position [56, 0]
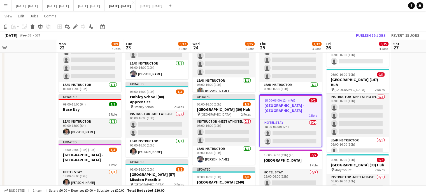
click at [286, 107] on h3 "[GEOGRAPHIC_DATA] - [GEOGRAPHIC_DATA]" at bounding box center [291, 108] width 62 height 10
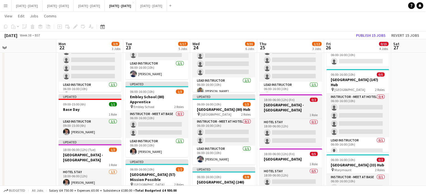
click at [287, 107] on h3 "[GEOGRAPHIC_DATA] - [GEOGRAPHIC_DATA]" at bounding box center [291, 107] width 63 height 10
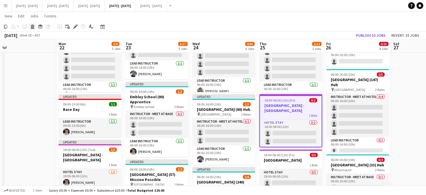
click at [33, 27] on icon at bounding box center [32, 27] width 3 height 3
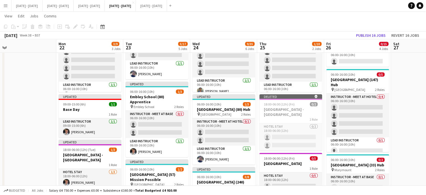
drag, startPoint x: 303, startPoint y: 107, endPoint x: 356, endPoint y: 50, distance: 78.0
click at [304, 107] on h3 "[GEOGRAPHIC_DATA] - [GEOGRAPHIC_DATA]" at bounding box center [291, 112] width 63 height 10
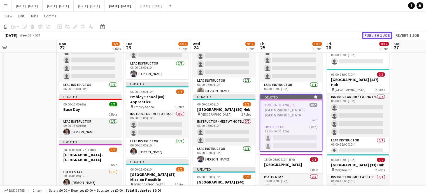
click at [379, 34] on button "Publish 1 job" at bounding box center [378, 35] width 30 height 7
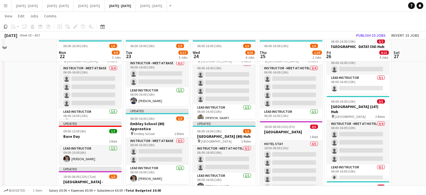
scroll to position [56, 0]
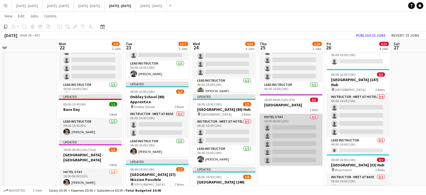
click at [288, 139] on app-card-role "Hotel Stay 0/5 18:00-06:00 (12h) single-neutral-actions single-neutral-actions …" at bounding box center [291, 140] width 63 height 52
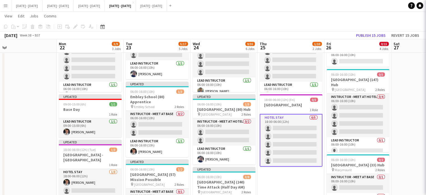
scroll to position [0, 211]
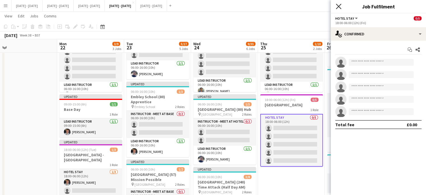
click at [336, 7] on icon "Close pop-in" at bounding box center [338, 6] width 5 height 5
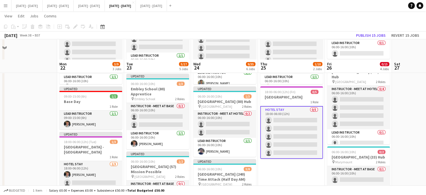
scroll to position [56, 0]
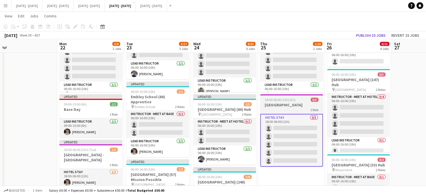
click at [302, 106] on h3 "[GEOGRAPHIC_DATA]" at bounding box center [291, 104] width 63 height 5
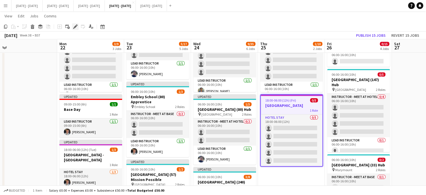
click at [75, 27] on icon at bounding box center [75, 26] width 3 height 3
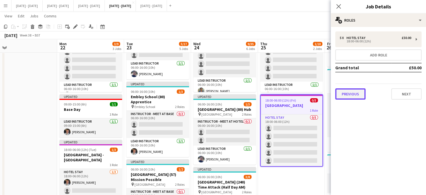
click at [355, 94] on button "Previous" at bounding box center [351, 93] width 30 height 11
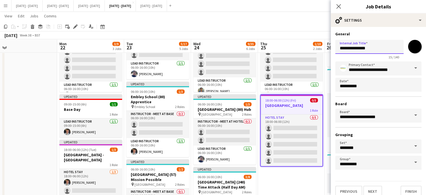
click at [381, 43] on input "**********" at bounding box center [370, 47] width 68 height 14
type input "**********"
click at [406, 188] on button "Finish" at bounding box center [411, 191] width 21 height 11
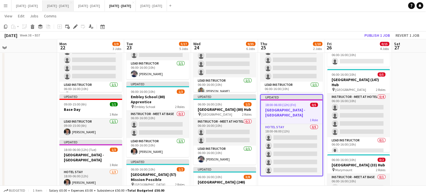
click at [57, 5] on button "[DATE] - [DATE] Close" at bounding box center [58, 5] width 31 height 11
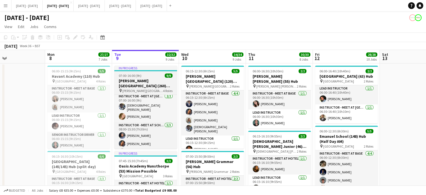
scroll to position [58, 0]
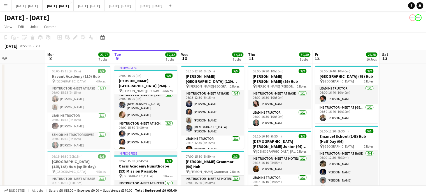
click at [208, 74] on h3 "[PERSON_NAME][GEOGRAPHIC_DATA] (120) Time Attack (H/D AM)" at bounding box center [212, 79] width 63 height 10
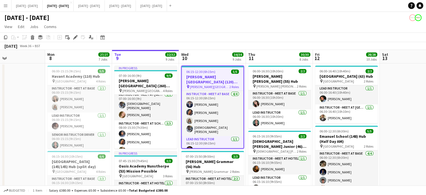
scroll to position [0, 156]
click at [75, 38] on icon at bounding box center [75, 37] width 3 height 3
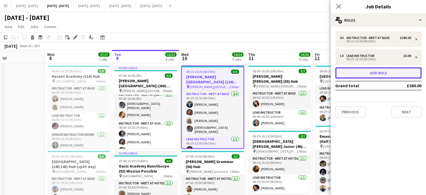
click at [368, 72] on button "Add role" at bounding box center [379, 72] width 86 height 11
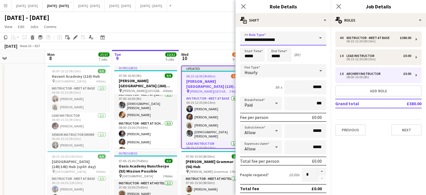
click at [307, 36] on input "**********" at bounding box center [283, 38] width 86 height 14
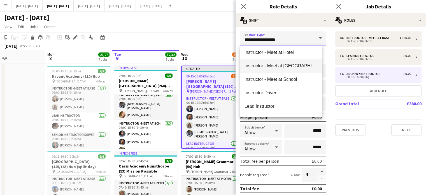
scroll to position [140, 0]
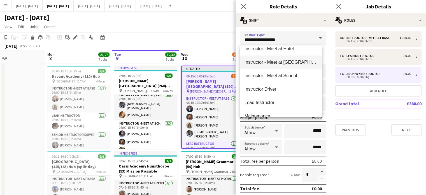
click at [302, 64] on span "Instructor - Meet at [GEOGRAPHIC_DATA]" at bounding box center [281, 61] width 73 height 5
type input "**********"
type input "******"
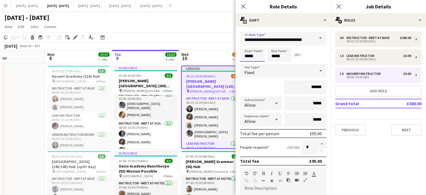
drag, startPoint x: 259, startPoint y: 55, endPoint x: 216, endPoint y: 55, distance: 43.2
type input "*****"
click at [315, 70] on div at bounding box center [320, 70] width 11 height 11
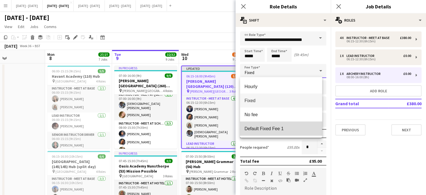
click at [288, 127] on span "Default Fixed Fee 1" at bounding box center [281, 128] width 73 height 5
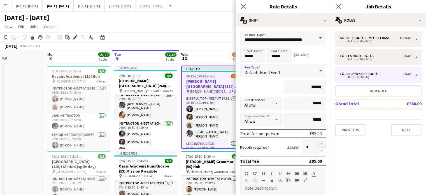
click at [318, 142] on button "button" at bounding box center [322, 143] width 9 height 7
type input "*"
drag, startPoint x: 241, startPoint y: 6, endPoint x: 238, endPoint y: 8, distance: 3.8
click at [238, 8] on div "Close pop-in" at bounding box center [244, 6] width 16 height 13
click at [244, 6] on icon at bounding box center [243, 6] width 5 height 5
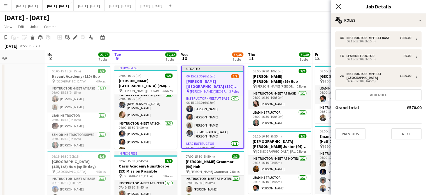
click at [340, 8] on icon "Close pop-in" at bounding box center [338, 6] width 5 height 5
